Goal: Task Accomplishment & Management: Use online tool/utility

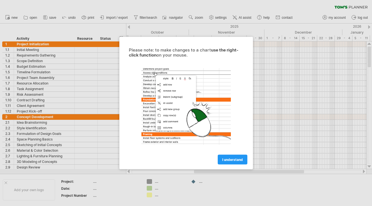
click at [234, 161] on span "I understand" at bounding box center [232, 159] width 21 height 4
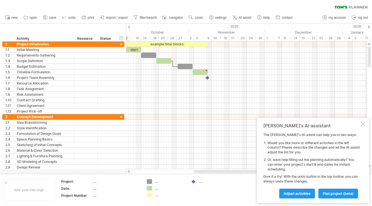
drag, startPoint x: 0, startPoint y: 0, endPoint x: 362, endPoint y: 124, distance: 383.2
click at [362, 124] on div at bounding box center [363, 124] width 4 height 4
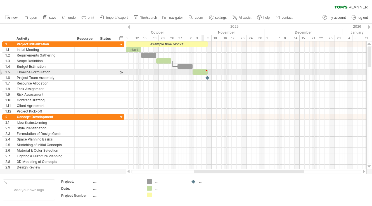
type textarea "**********"
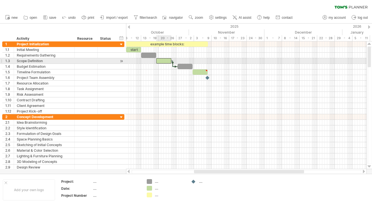
click at [161, 60] on div at bounding box center [163, 60] width 15 height 5
click at [169, 59] on div at bounding box center [163, 60] width 15 height 5
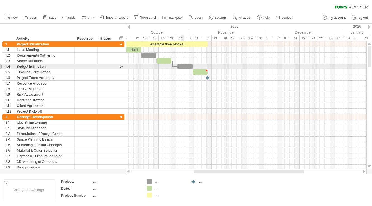
click at [184, 65] on div at bounding box center [185, 66] width 15 height 5
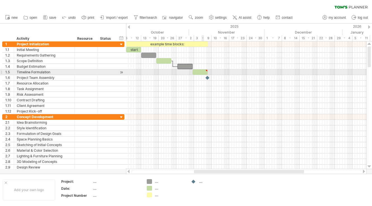
click at [202, 71] on div at bounding box center [200, 71] width 15 height 5
drag, startPoint x: 202, startPoint y: 71, endPoint x: 292, endPoint y: 69, distance: 90.1
click at [292, 69] on div at bounding box center [290, 71] width 15 height 5
drag, startPoint x: 292, startPoint y: 71, endPoint x: 203, endPoint y: 71, distance: 88.9
click at [203, 71] on div at bounding box center [201, 71] width 15 height 5
